Goal: Use online tool/utility: Utilize a website feature to perform a specific function

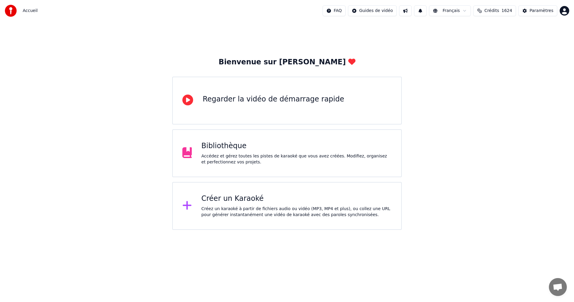
click at [263, 191] on div "Créer un Karaoké Créez un karaoké à partir de fichiers audio ou vidéo (MP3, MP4…" at bounding box center [287, 206] width 230 height 48
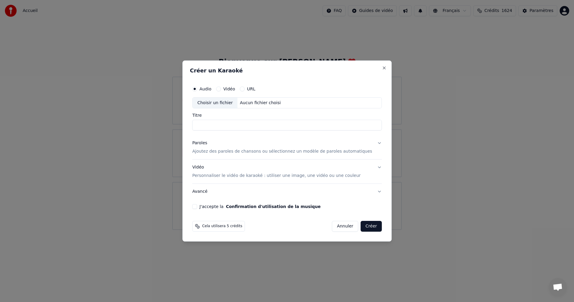
click at [221, 104] on div "Choisir un fichier" at bounding box center [215, 103] width 45 height 11
click at [382, 68] on button "Close" at bounding box center [384, 68] width 5 height 5
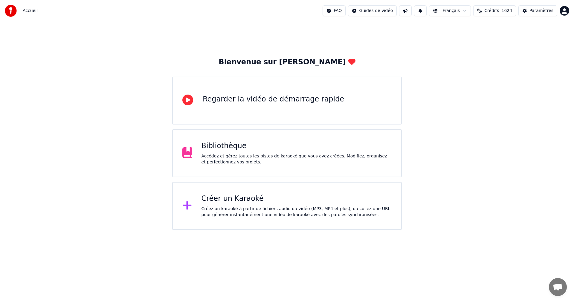
click at [275, 202] on div "Créer un Karaoké" at bounding box center [297, 199] width 191 height 10
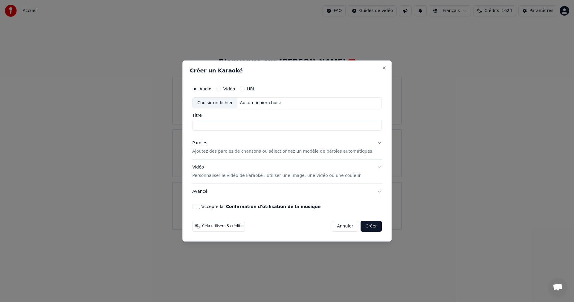
click at [253, 104] on div "Aucun fichier choisi" at bounding box center [261, 103] width 46 height 6
drag, startPoint x: 362, startPoint y: 122, endPoint x: 216, endPoint y: 125, distance: 145.4
click at [216, 125] on input "**********" at bounding box center [287, 125] width 190 height 11
type input "*****"
click at [239, 152] on p "Ajoutez des paroles de chansons ou sélectionnez un modèle de paroles automatiqu…" at bounding box center [282, 152] width 180 height 6
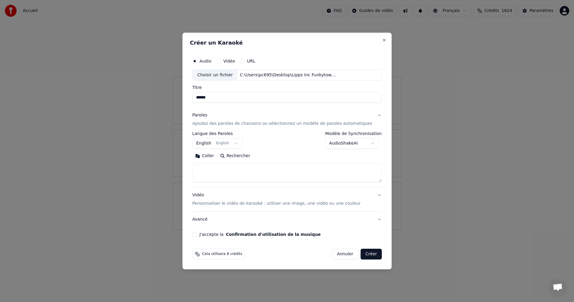
click at [225, 163] on textarea at bounding box center [287, 172] width 190 height 19
paste textarea "**********"
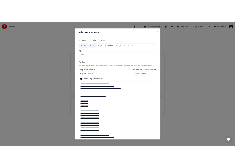
scroll to position [223, 0]
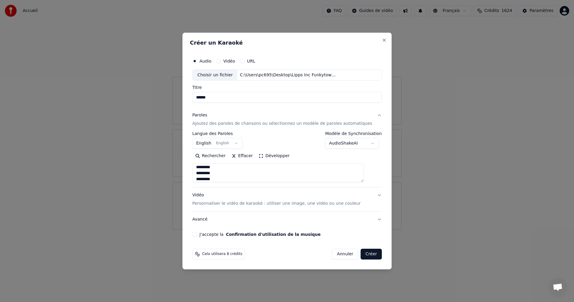
type textarea "**********"
click at [322, 207] on button "Vidéo Personnaliser le vidéo de karaoké : utiliser une image, une vidéo ou une …" at bounding box center [287, 200] width 190 height 24
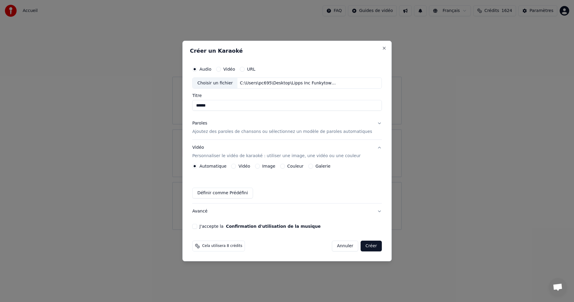
click at [260, 166] on button "Image" at bounding box center [257, 166] width 5 height 5
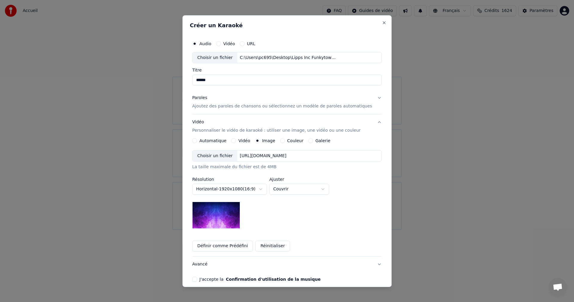
click at [236, 139] on button "Vidéo" at bounding box center [234, 140] width 5 height 5
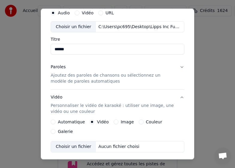
scroll to position [30, 0]
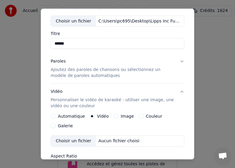
click at [74, 141] on div "Choisir un fichier" at bounding box center [73, 141] width 45 height 11
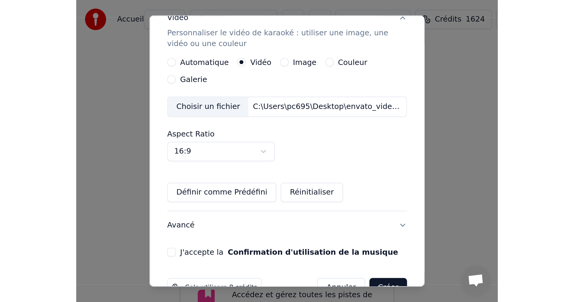
scroll to position [120, 0]
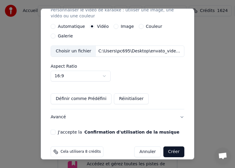
click at [51, 132] on button "J'accepte la Confirmation d'utilisation de la musique" at bounding box center [53, 132] width 5 height 5
click at [171, 146] on div "Annuler Créer" at bounding box center [159, 151] width 50 height 11
click at [170, 152] on button "Créer" at bounding box center [173, 151] width 21 height 11
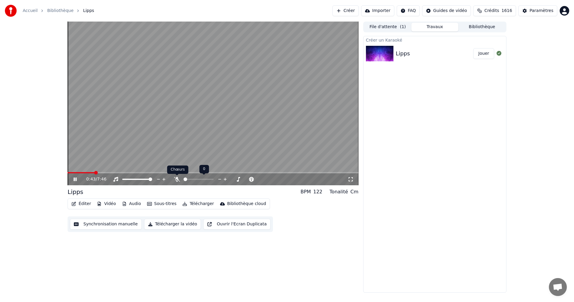
click at [176, 178] on icon at bounding box center [177, 179] width 6 height 5
click at [78, 170] on video at bounding box center [213, 104] width 291 height 164
click at [80, 172] on span at bounding box center [74, 172] width 13 height 1
click at [169, 142] on video at bounding box center [213, 104] width 291 height 164
click at [249, 98] on video at bounding box center [213, 104] width 291 height 164
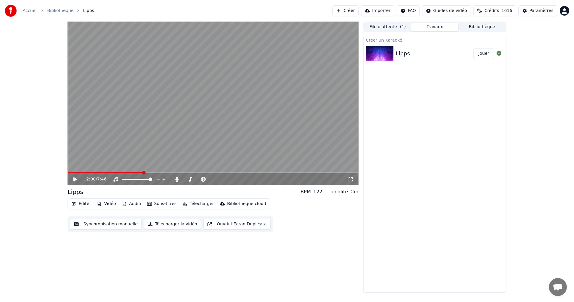
click at [185, 223] on button "Télécharger la vidéo" at bounding box center [172, 224] width 57 height 11
click at [167, 225] on button "Télécharger la vidéo" at bounding box center [172, 224] width 57 height 11
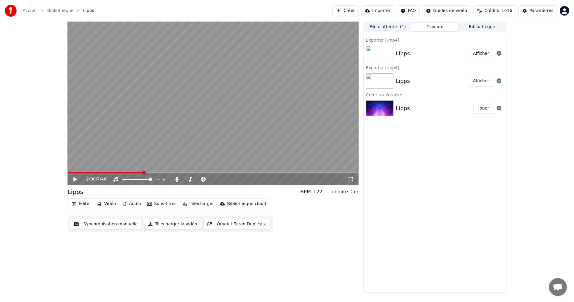
click at [478, 53] on button "Afficher" at bounding box center [481, 53] width 26 height 11
